Goal: Check status: Check status

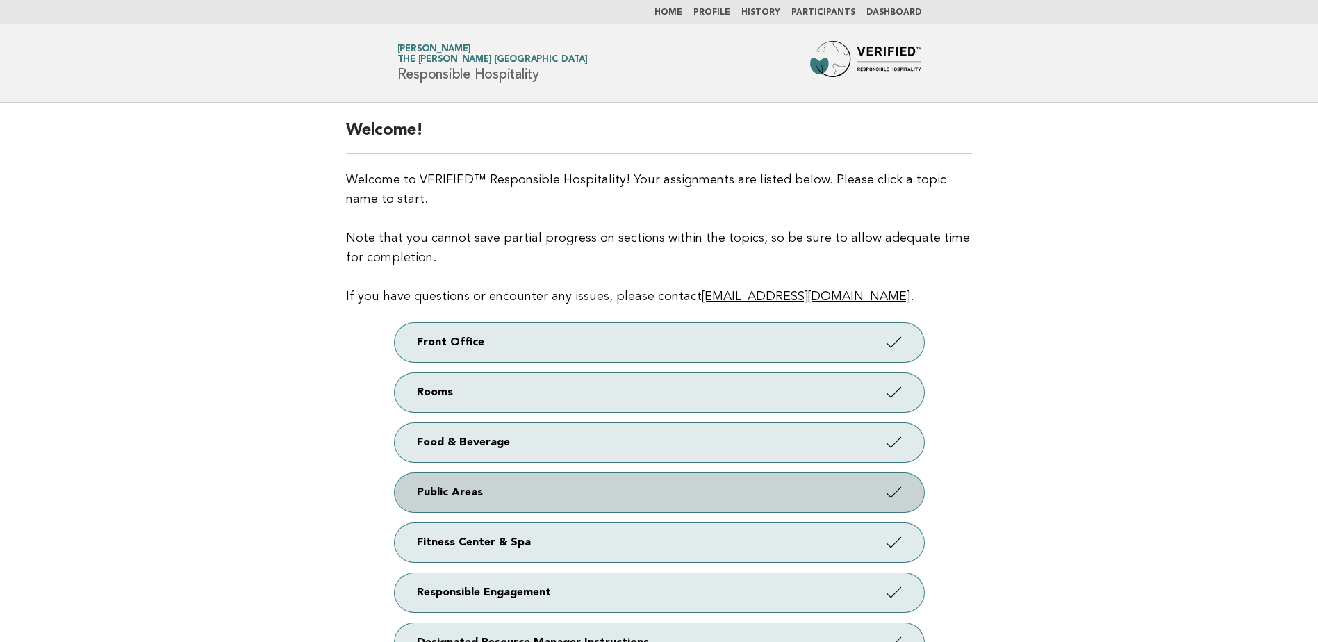
click at [716, 495] on link "Public Areas" at bounding box center [659, 492] width 529 height 39
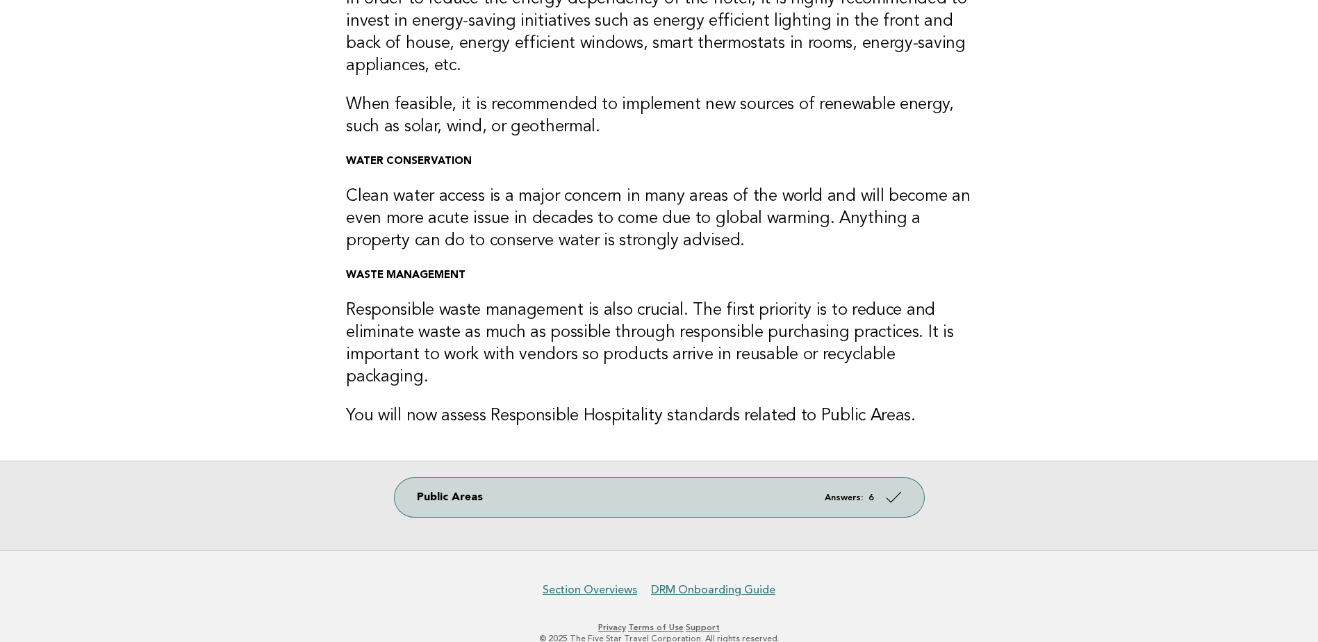
scroll to position [208, 0]
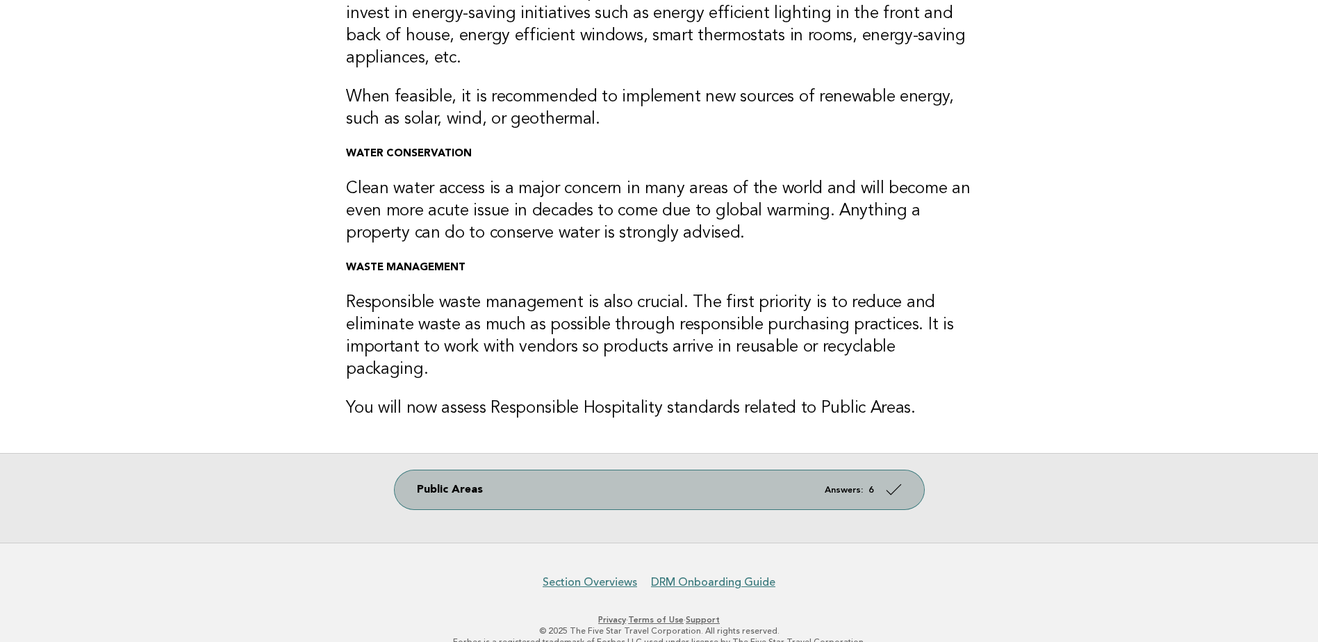
click at [837, 486] on em "Answers:" at bounding box center [844, 490] width 38 height 9
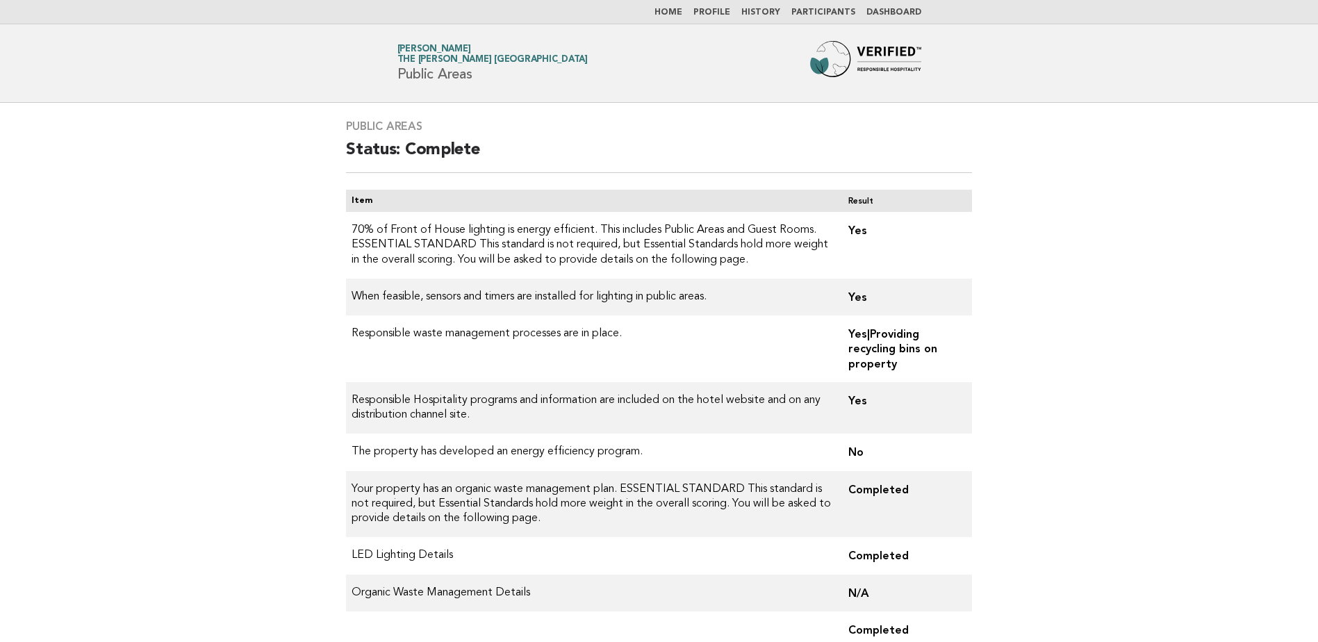
scroll to position [69, 0]
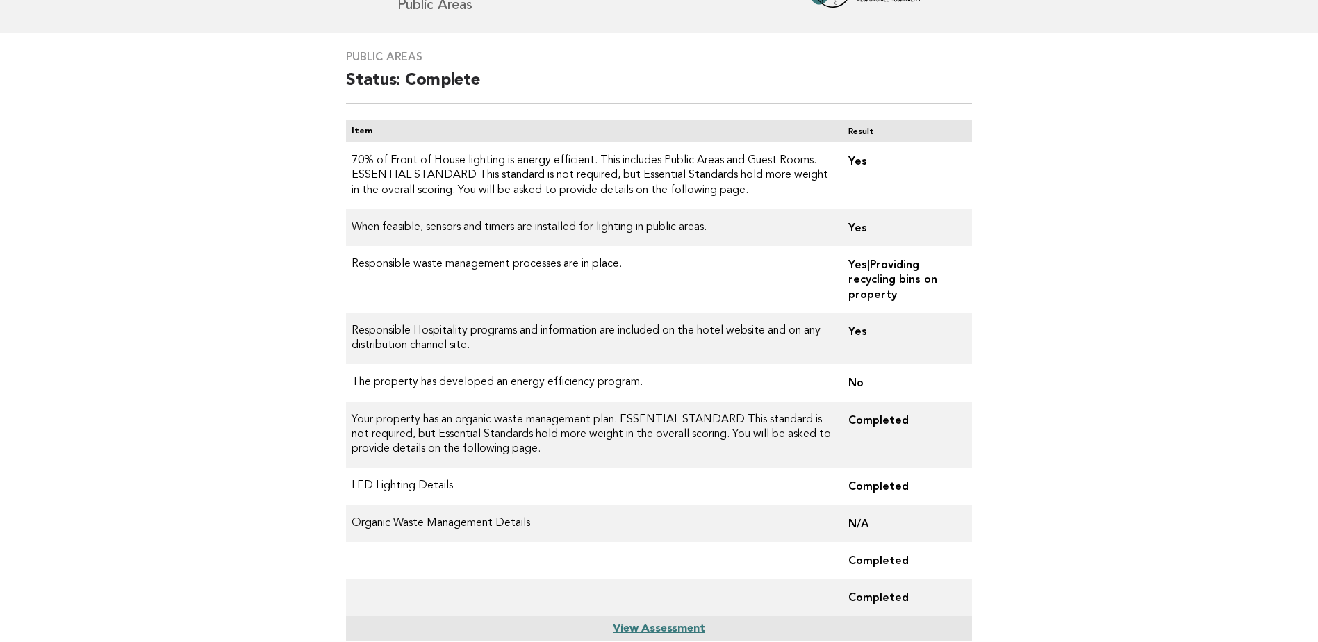
click at [630, 626] on link "View Assessment" at bounding box center [659, 628] width 92 height 11
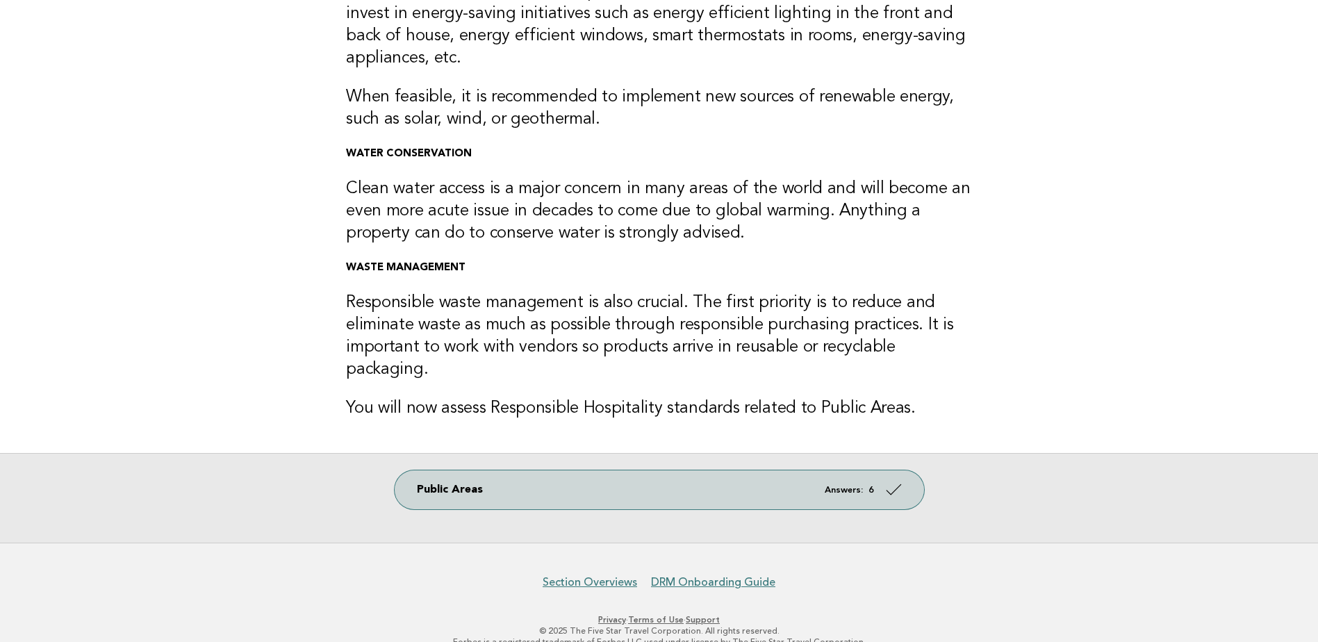
scroll to position [139, 0]
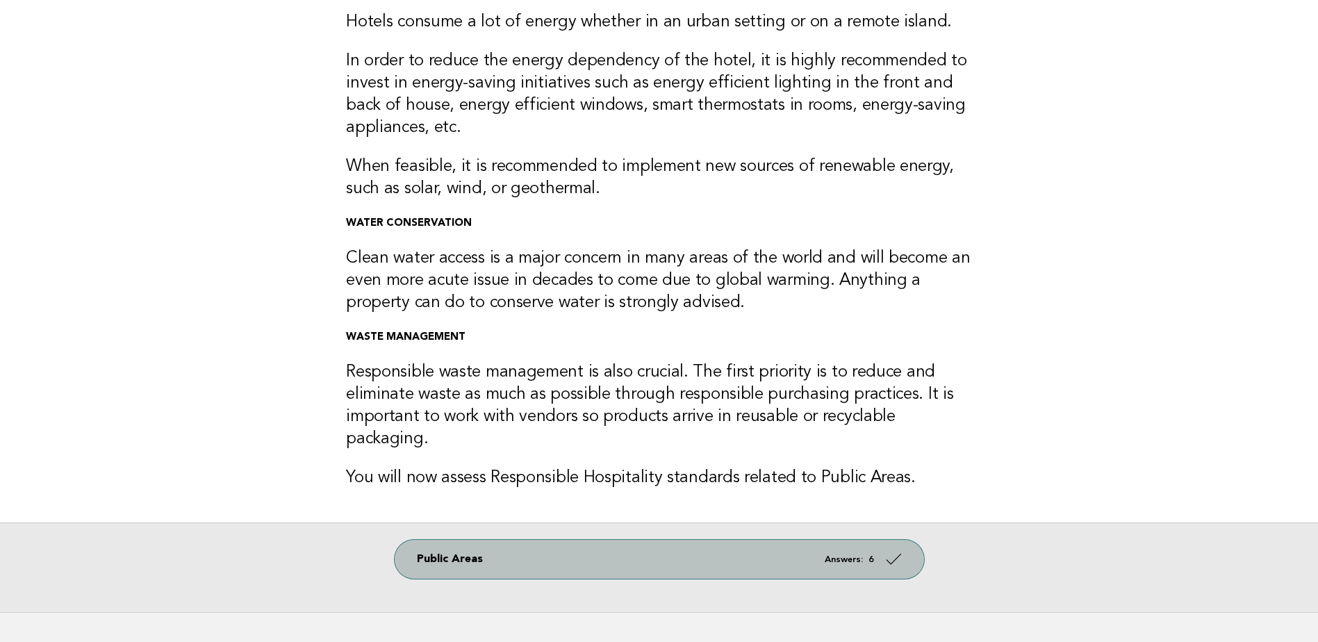
click at [593, 540] on link "Public Areas Answers: 6" at bounding box center [659, 559] width 529 height 39
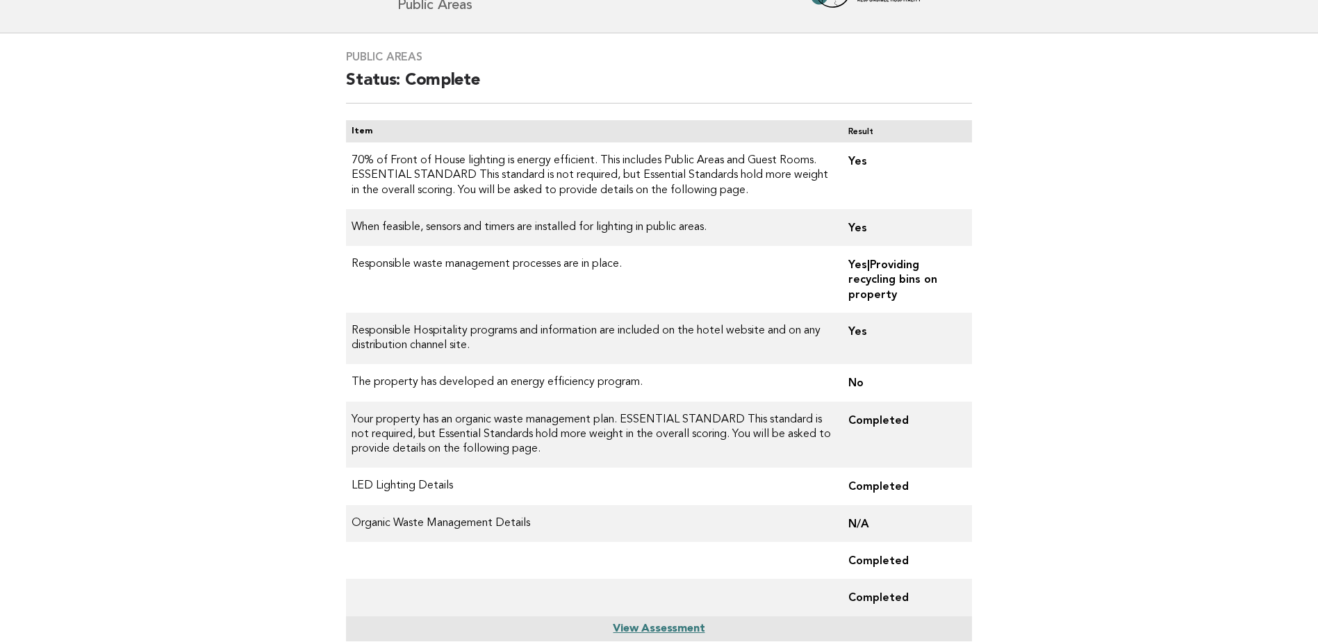
scroll to position [139, 0]
